Goal: Browse casually

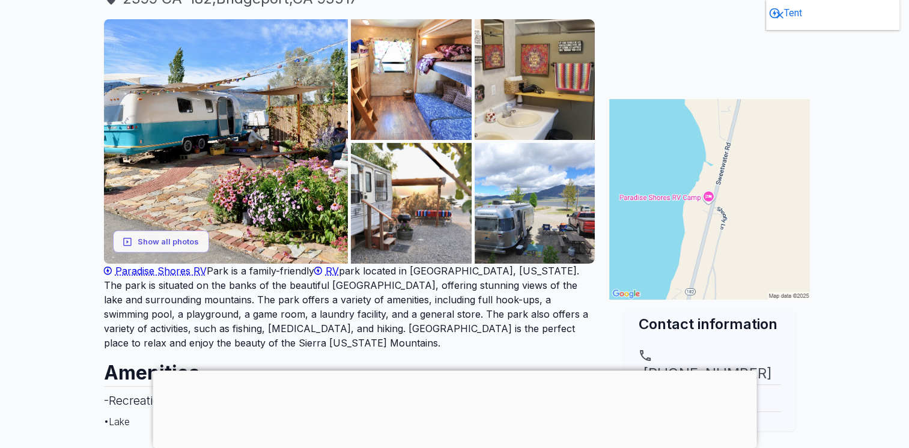
scroll to position [175, 0]
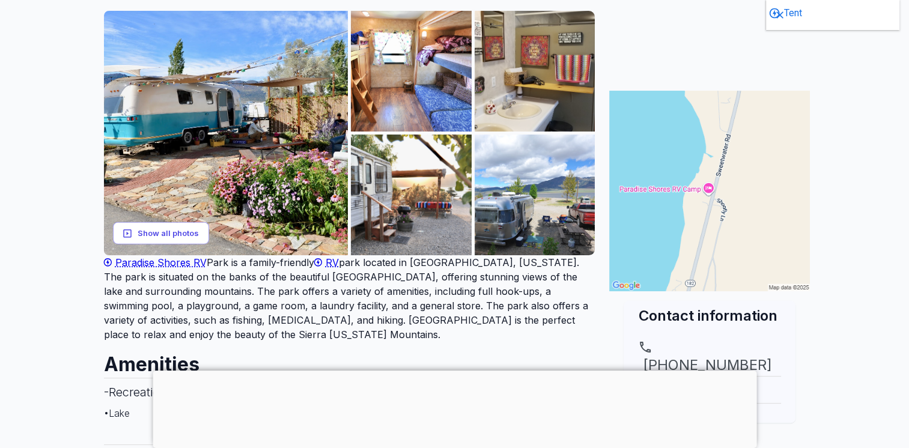
click at [200, 234] on button "Show all photos" at bounding box center [161, 233] width 96 height 22
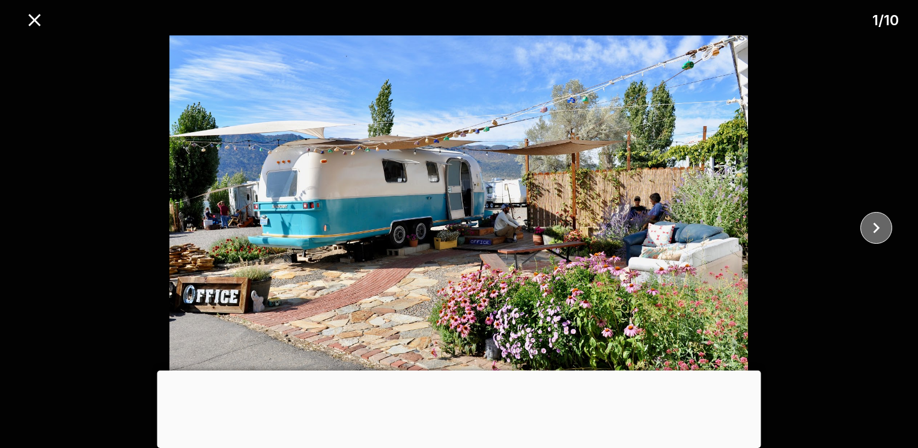
click at [880, 227] on icon "close" at bounding box center [876, 228] width 21 height 21
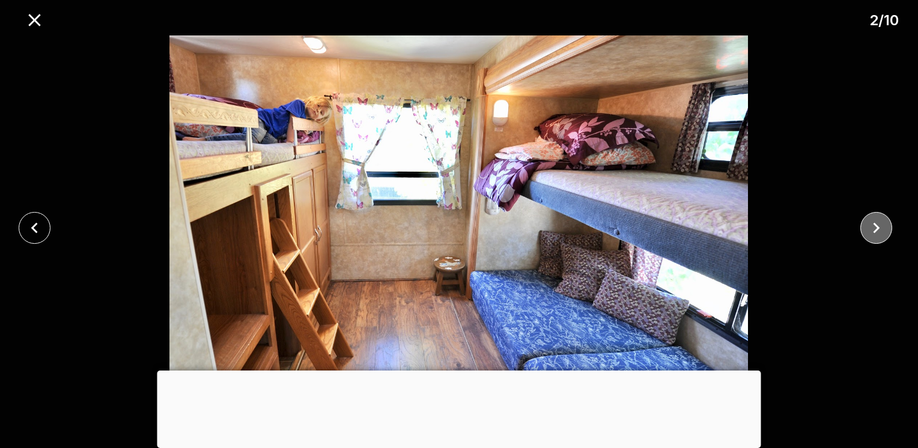
click at [880, 227] on icon "close" at bounding box center [876, 228] width 21 height 21
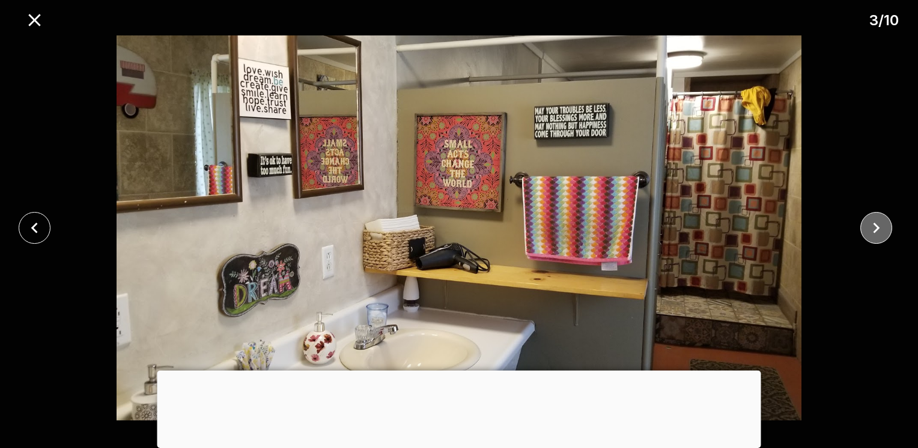
click at [880, 227] on icon "close" at bounding box center [876, 228] width 21 height 21
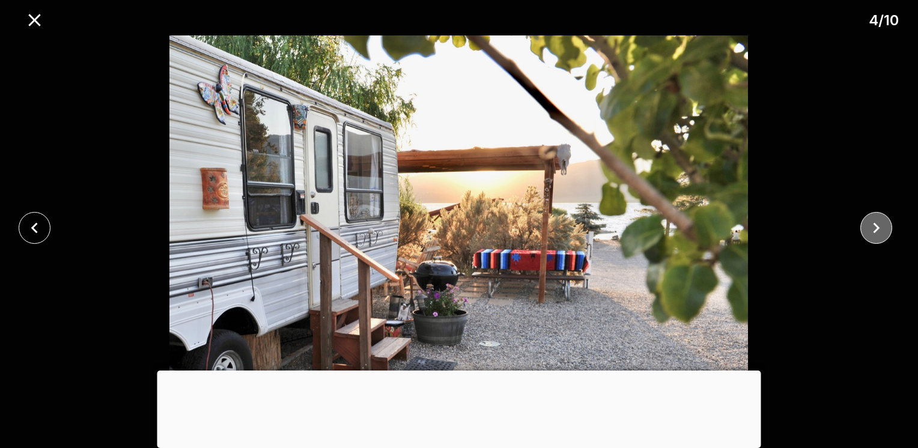
click at [880, 227] on icon "close" at bounding box center [876, 228] width 21 height 21
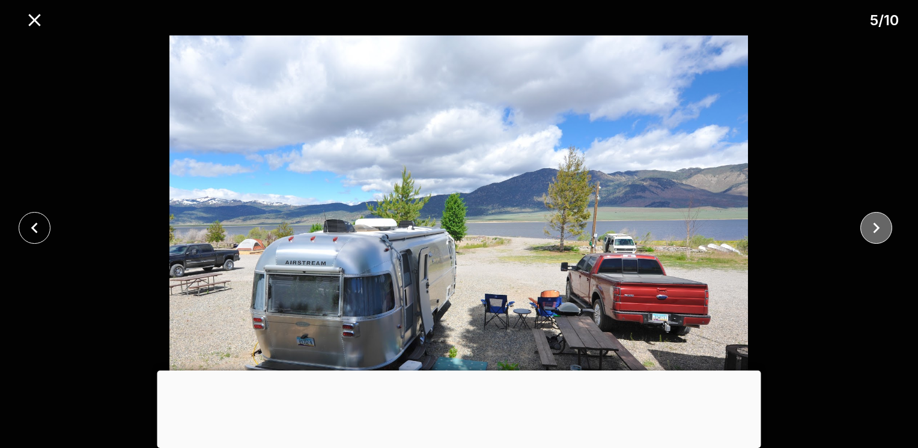
click at [880, 227] on icon "close" at bounding box center [876, 228] width 21 height 21
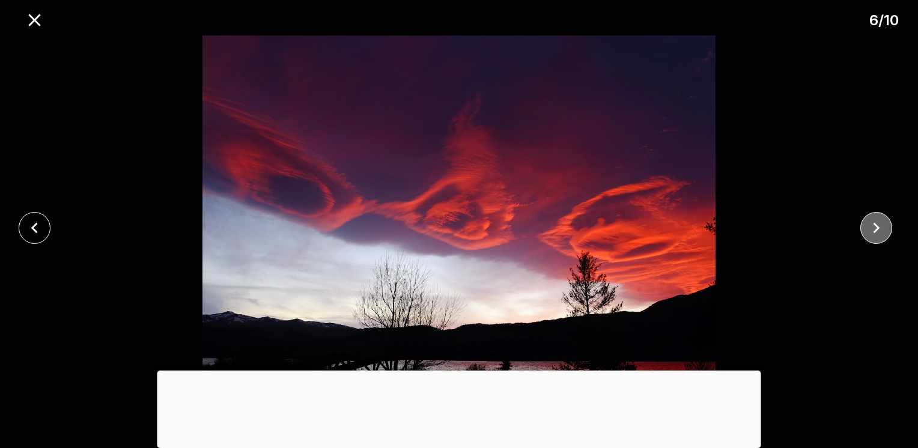
click at [880, 227] on icon "close" at bounding box center [876, 228] width 21 height 21
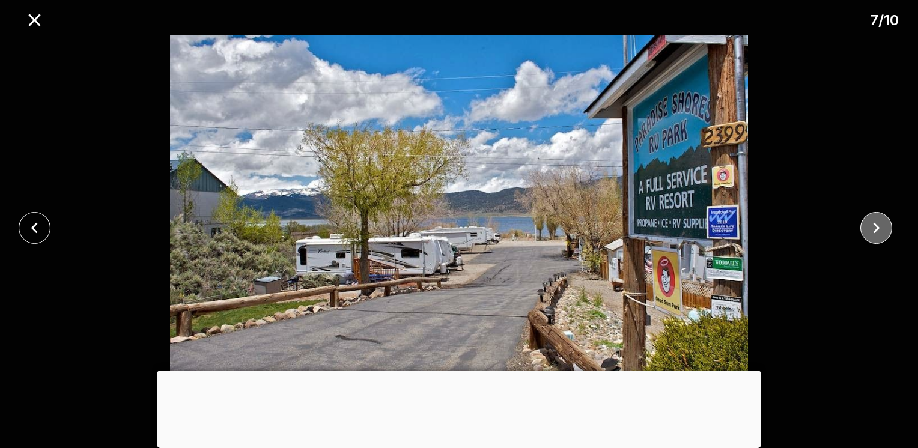
click at [881, 228] on icon "close" at bounding box center [876, 228] width 21 height 21
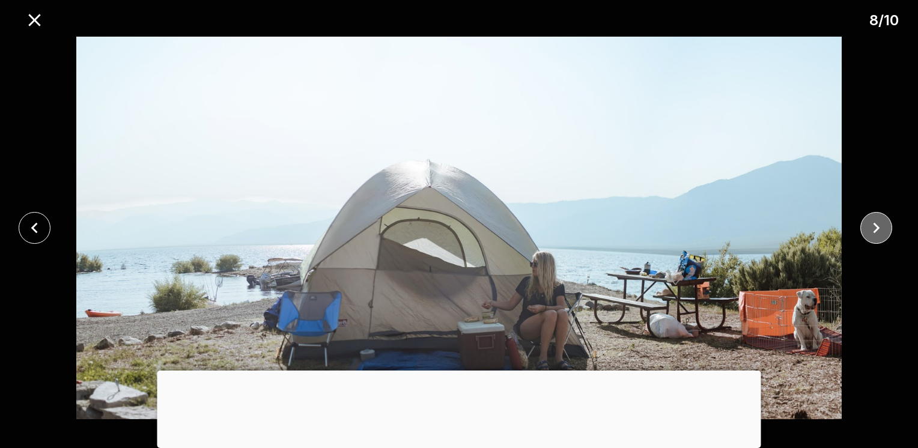
click at [881, 228] on icon "close" at bounding box center [876, 228] width 21 height 21
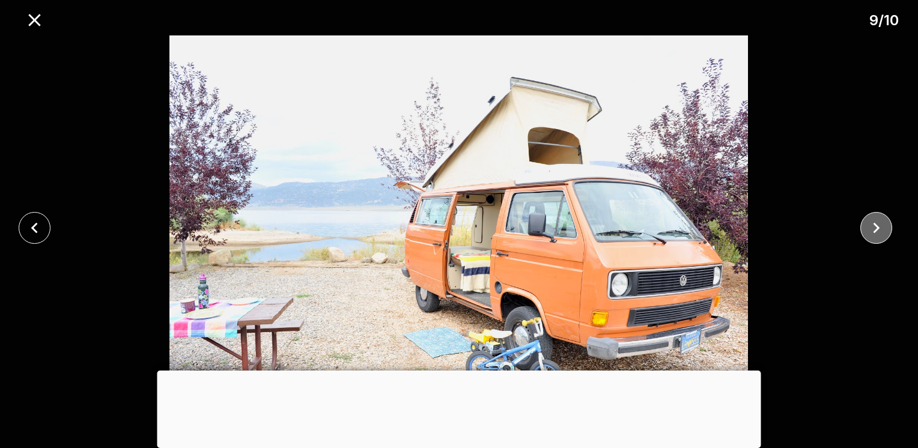
click at [881, 228] on icon "close" at bounding box center [876, 228] width 21 height 21
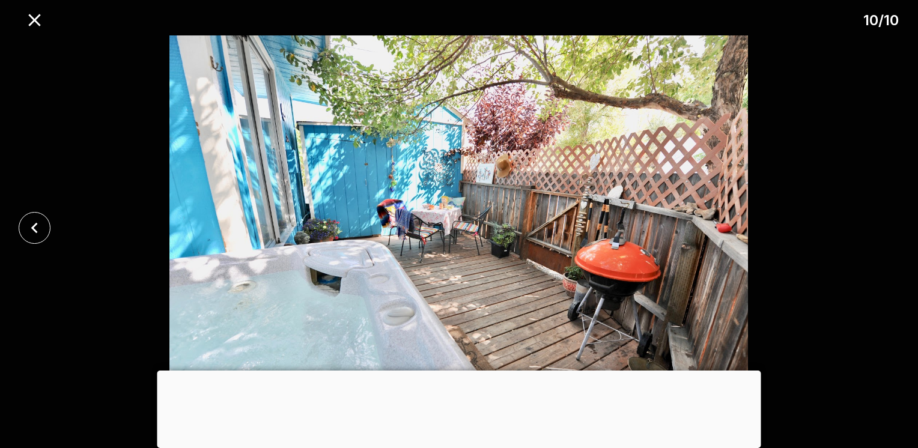
click at [881, 228] on div at bounding box center [459, 227] width 918 height 385
click at [30, 24] on icon "close" at bounding box center [34, 20] width 12 height 12
